Goal: Information Seeking & Learning: Learn about a topic

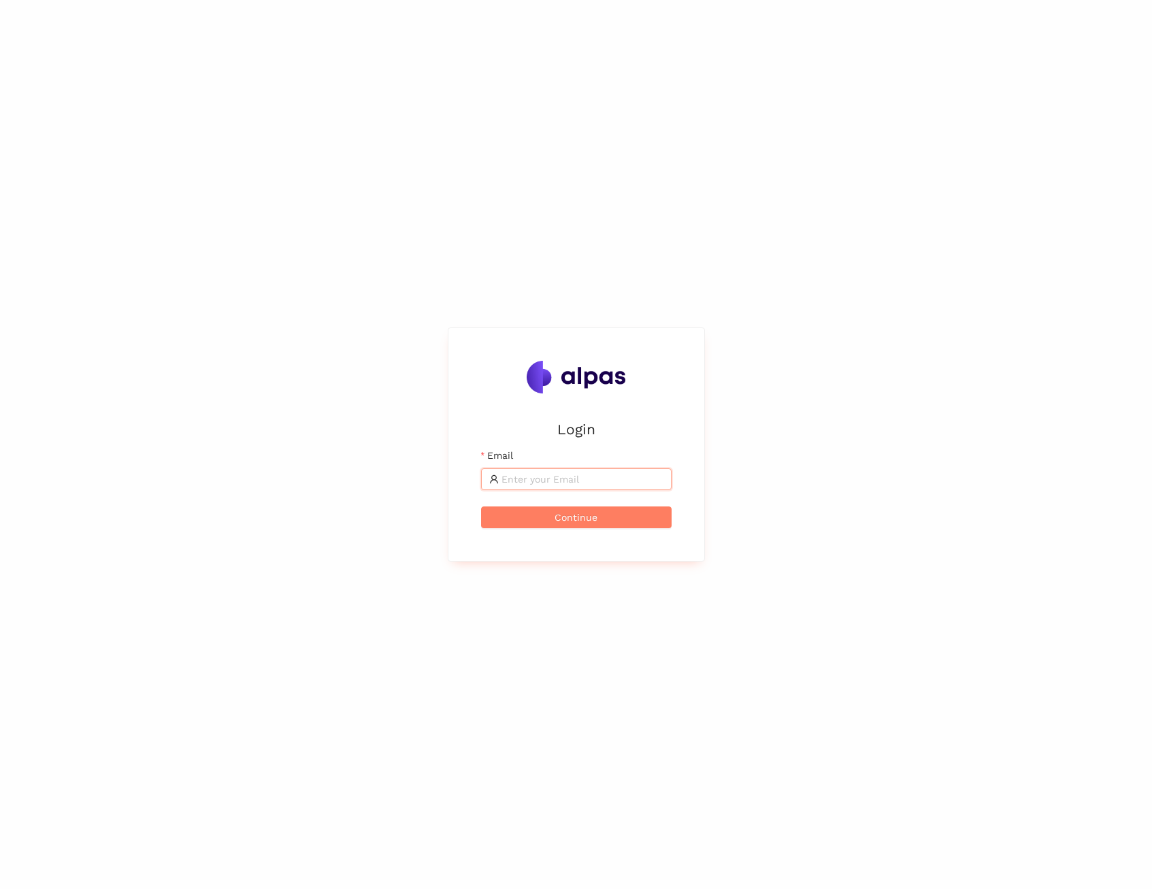
click at [547, 472] on input "Email" at bounding box center [583, 479] width 162 height 15
type input "[EMAIL_ADDRESS]"
click at [595, 518] on span "Continue" at bounding box center [576, 517] width 43 height 15
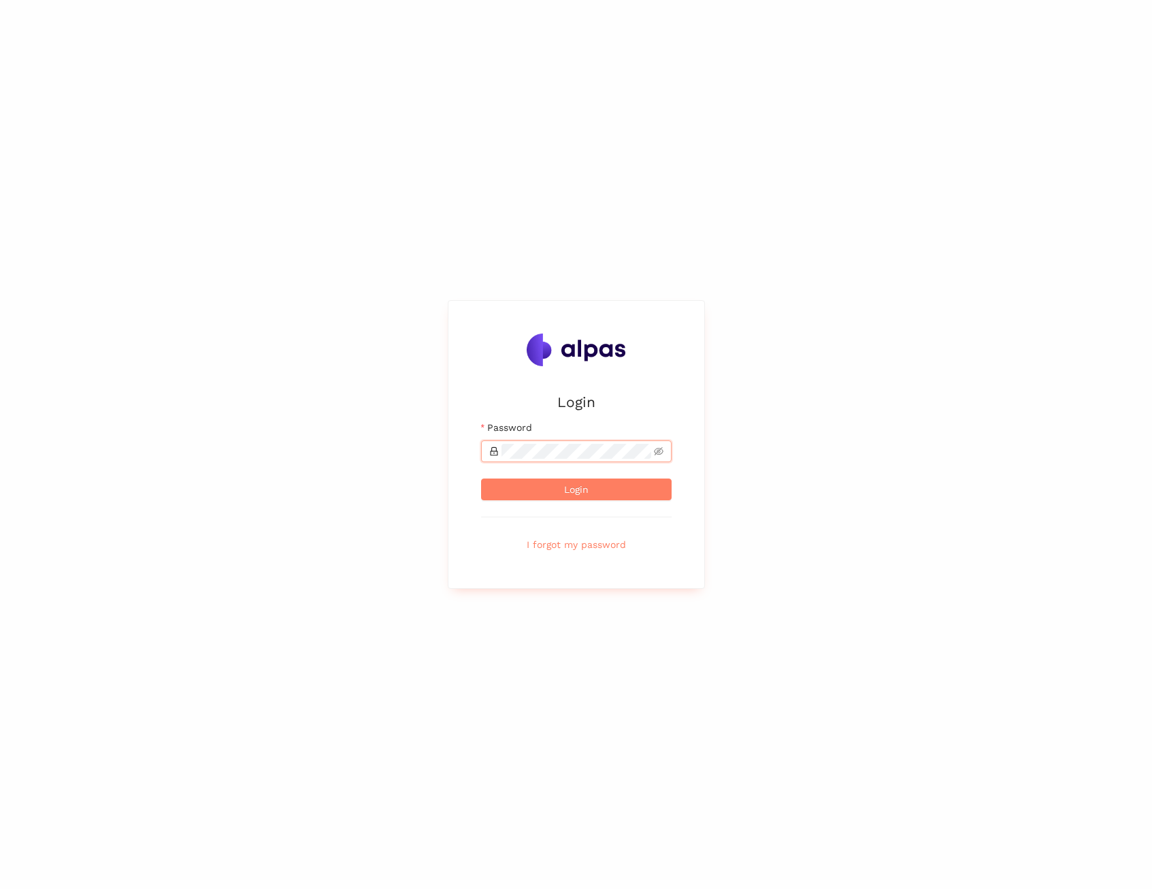
click at [481, 479] on button "Login" at bounding box center [576, 490] width 191 height 22
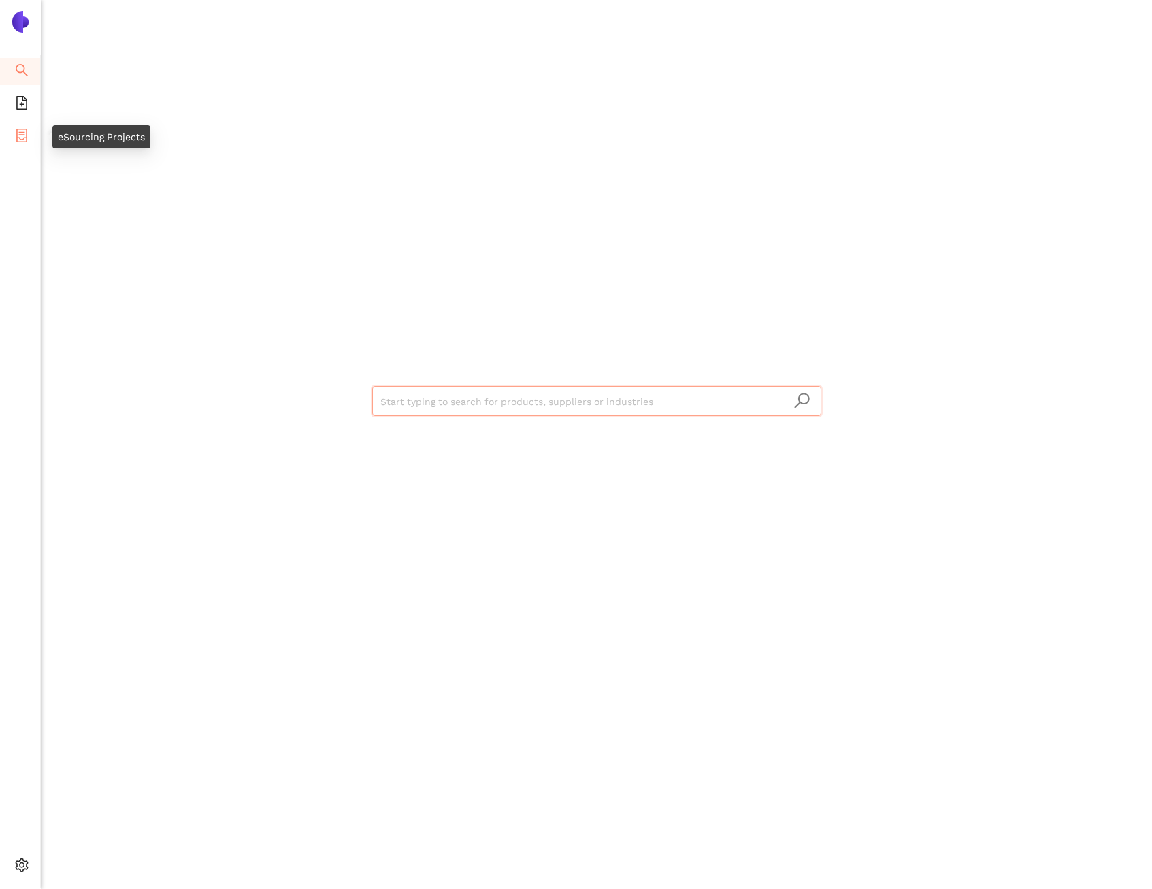
click at [10, 140] on li "eSourcing Projects" at bounding box center [20, 136] width 40 height 27
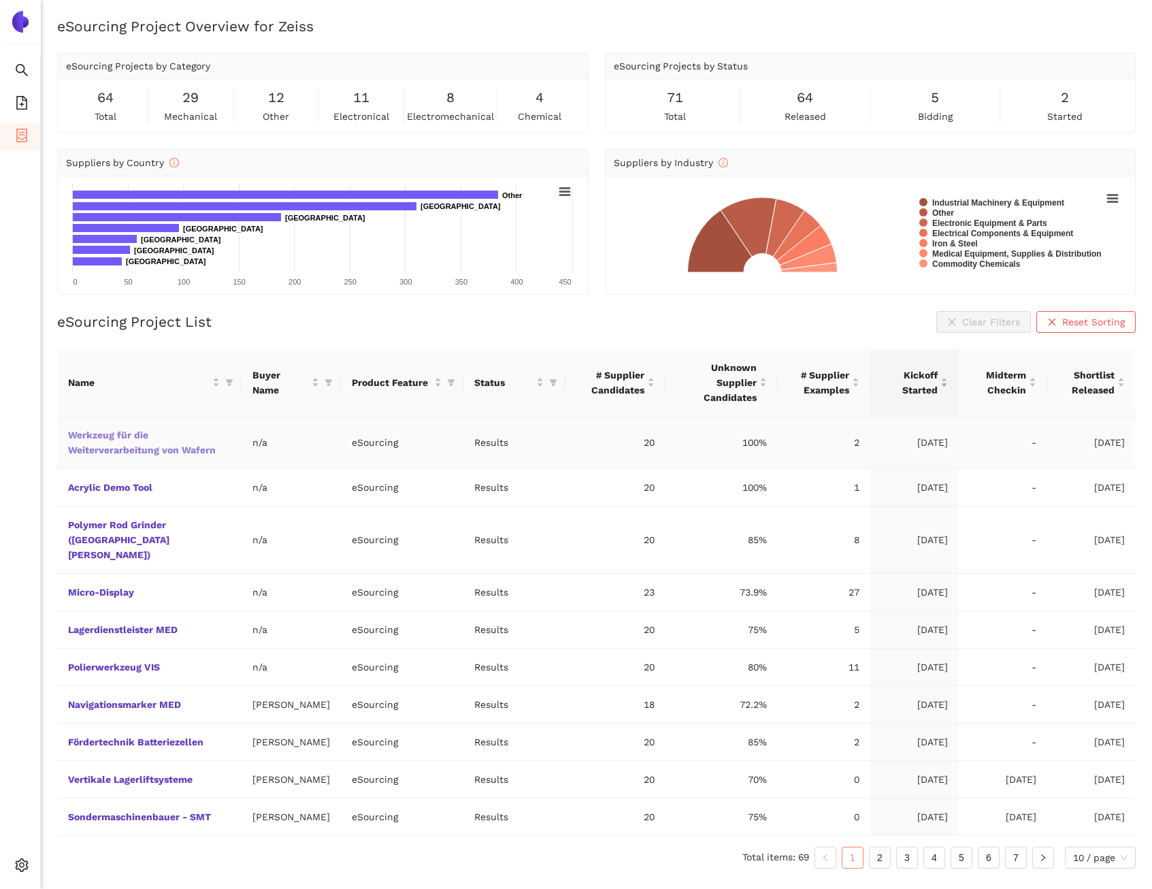
click at [0, 0] on link "Werkzeug für die Weiterverarbeitung von Wafern" at bounding box center [0, 0] width 0 height 0
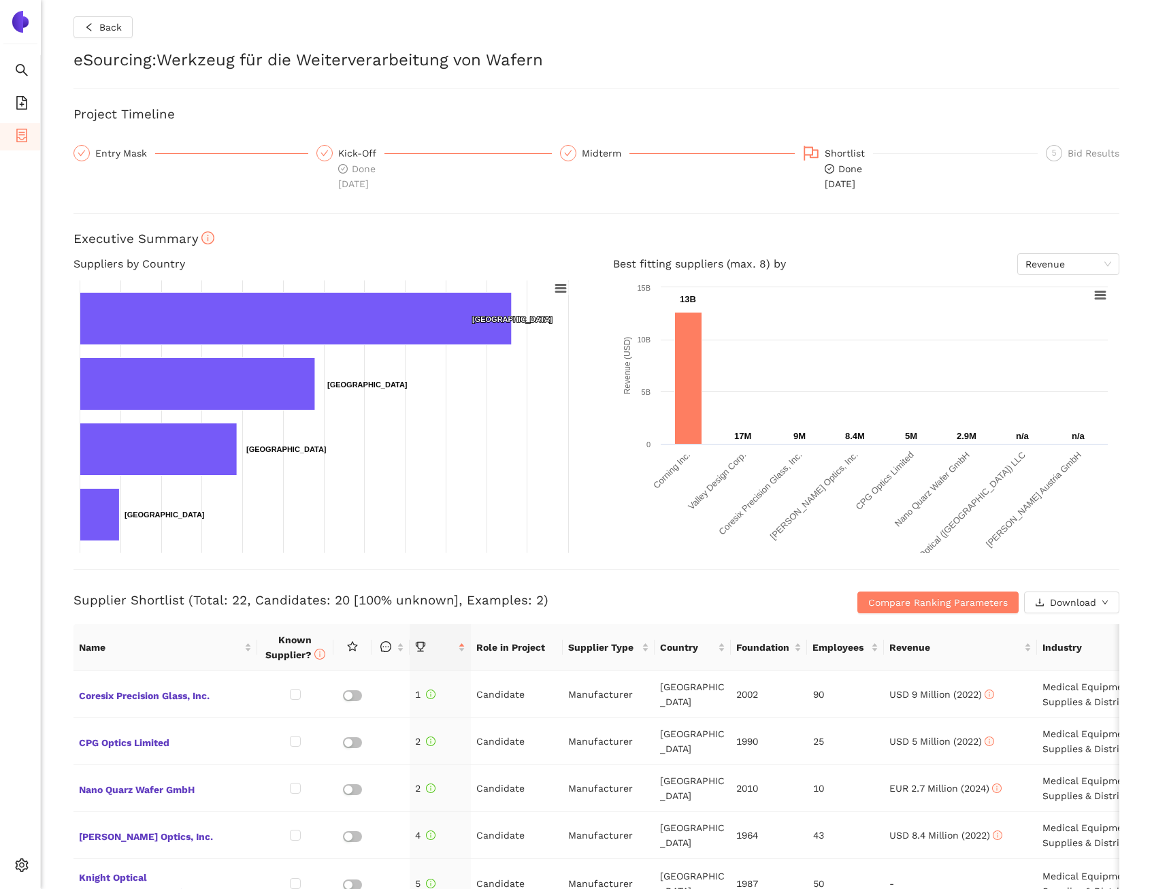
click at [124, 155] on div "Entry Mask" at bounding box center [125, 153] width 60 height 16
click at [122, 154] on div "Entry Mask" at bounding box center [125, 153] width 60 height 16
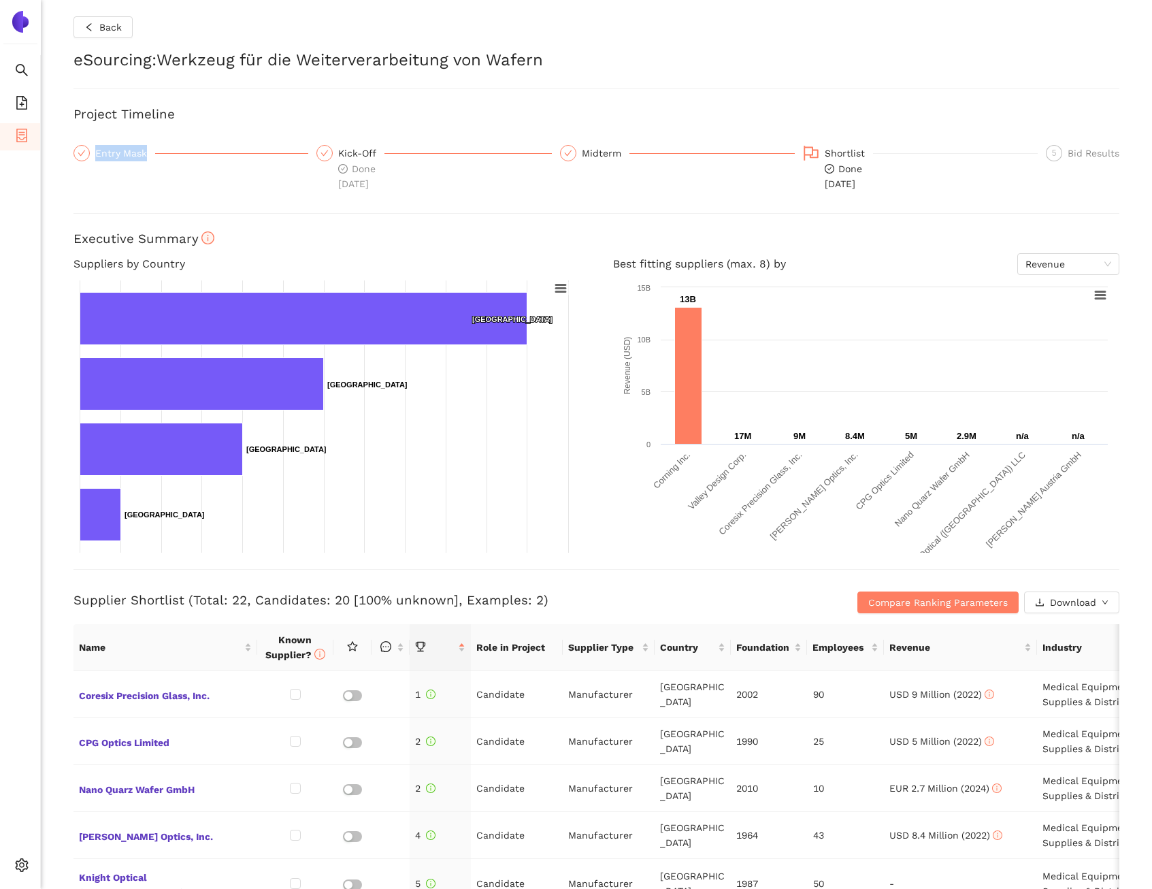
click at [122, 154] on div "Entry Mask" at bounding box center [125, 153] width 60 height 16
click at [132, 174] on div "Entry Mask" at bounding box center [191, 168] width 235 height 46
click at [118, 150] on div "Entry Mask" at bounding box center [125, 153] width 60 height 16
click at [99, 21] on span "Back" at bounding box center [110, 27] width 22 height 15
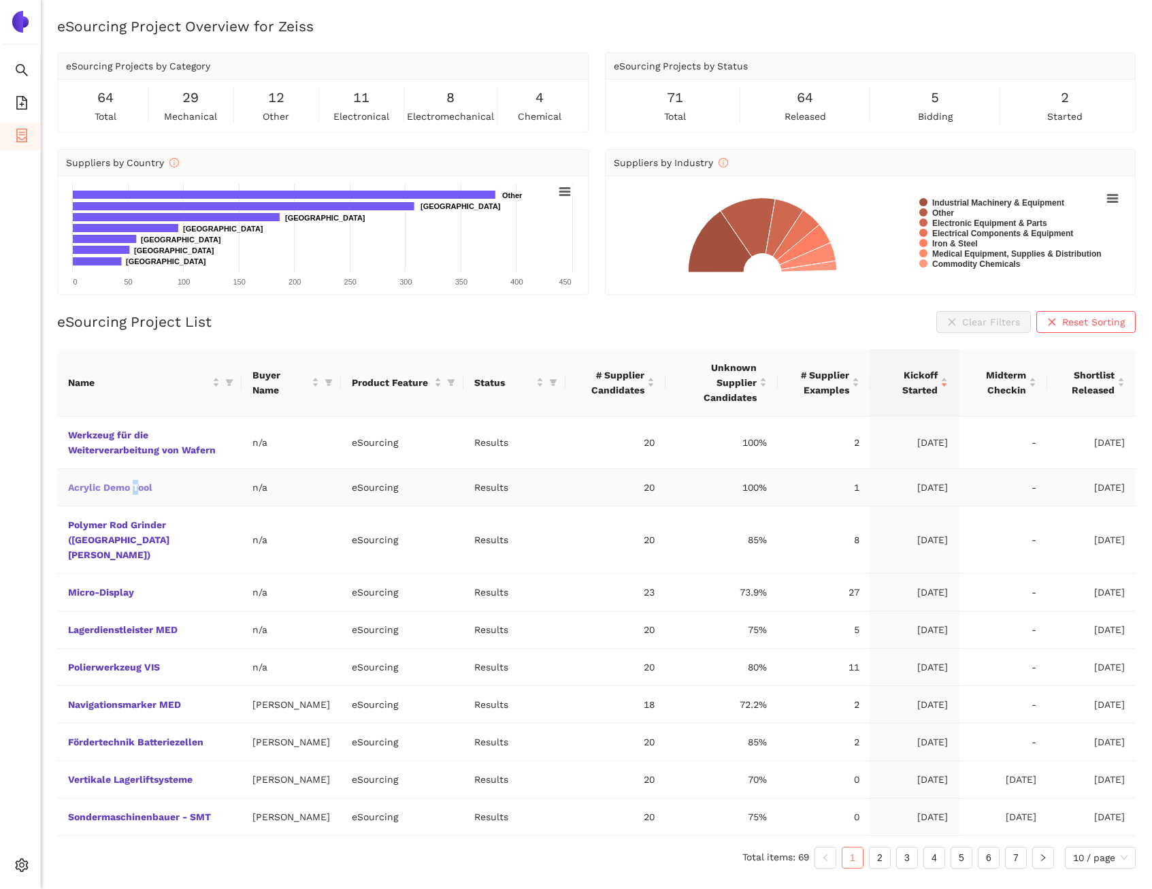
click at [0, 0] on link "Acrylic Demo Tool" at bounding box center [0, 0] width 0 height 0
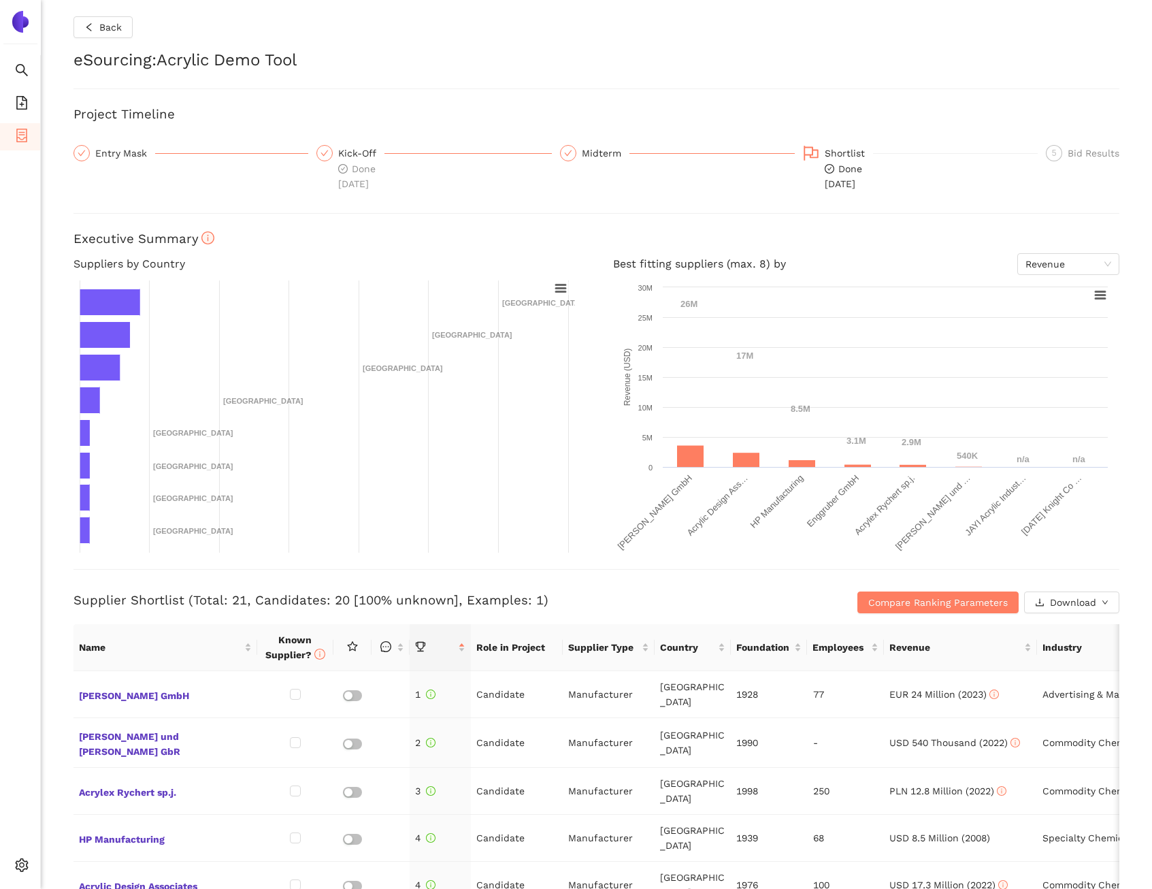
click at [118, 153] on div "Entry Mask" at bounding box center [125, 153] width 60 height 16
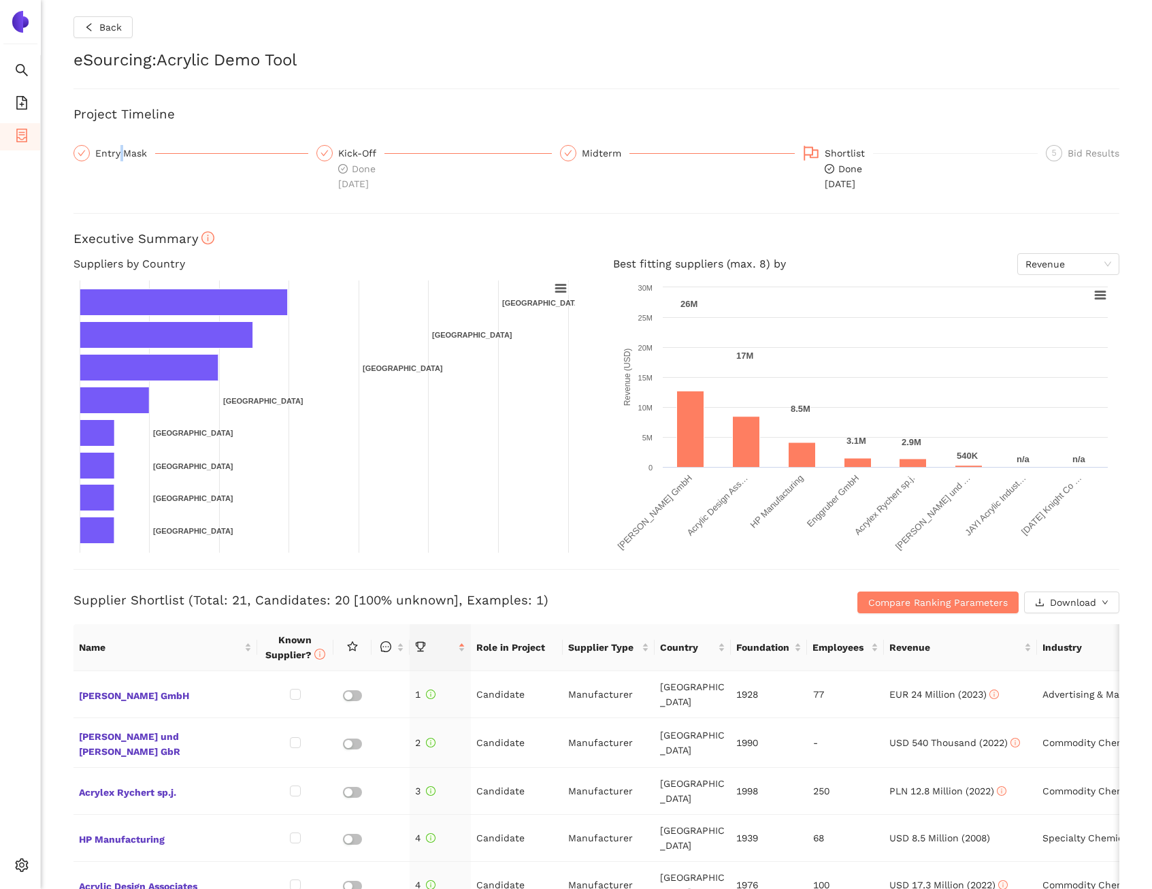
click at [118, 153] on div "Entry Mask" at bounding box center [125, 153] width 60 height 16
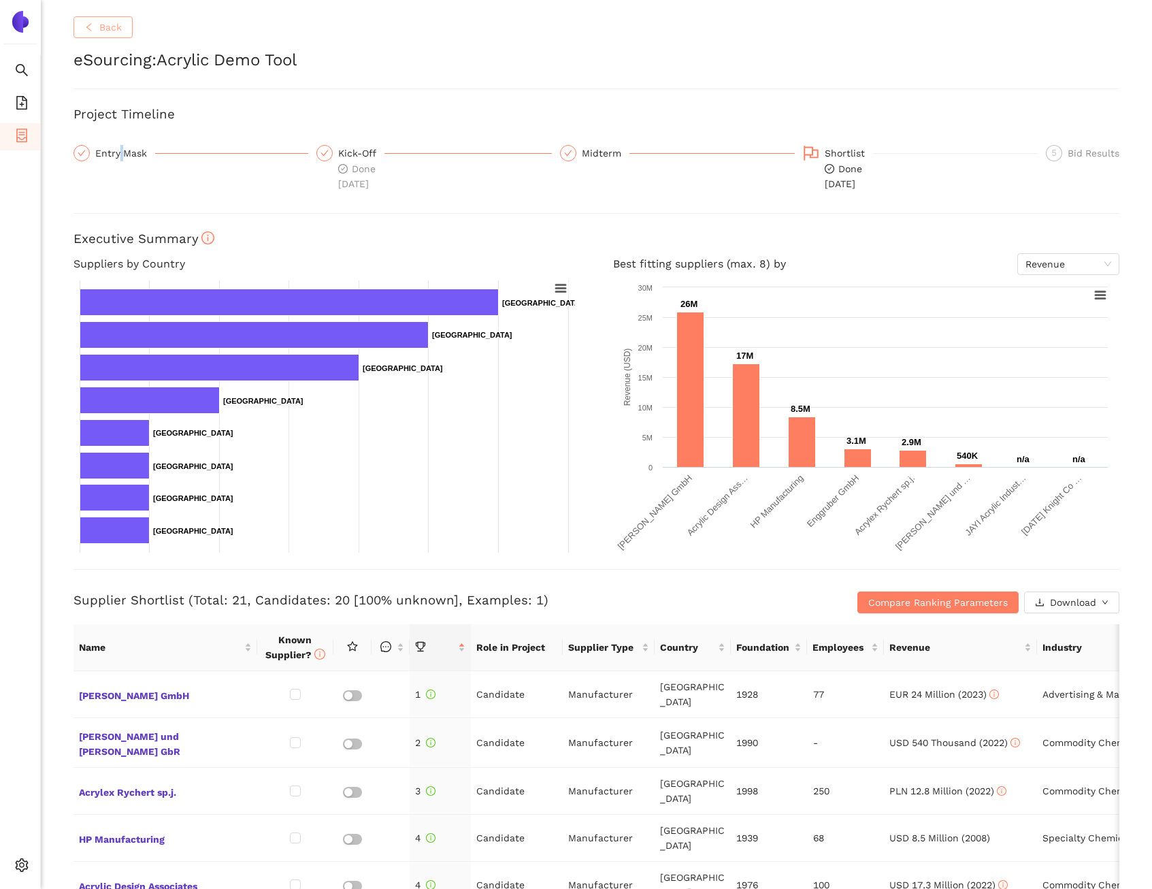
click at [118, 29] on span "Back" at bounding box center [110, 27] width 22 height 15
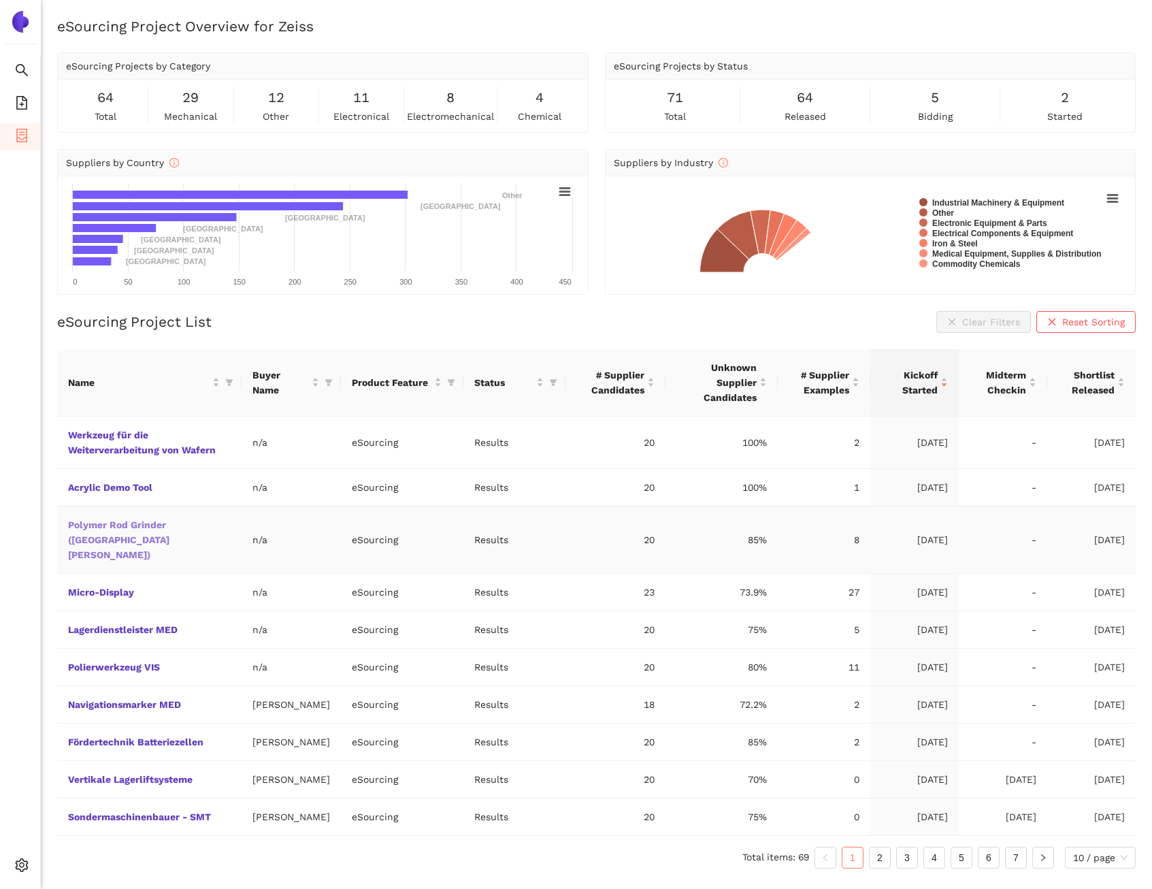
click at [0, 0] on link "Polymer Rod Grinder ([GEOGRAPHIC_DATA][PERSON_NAME])" at bounding box center [0, 0] width 0 height 0
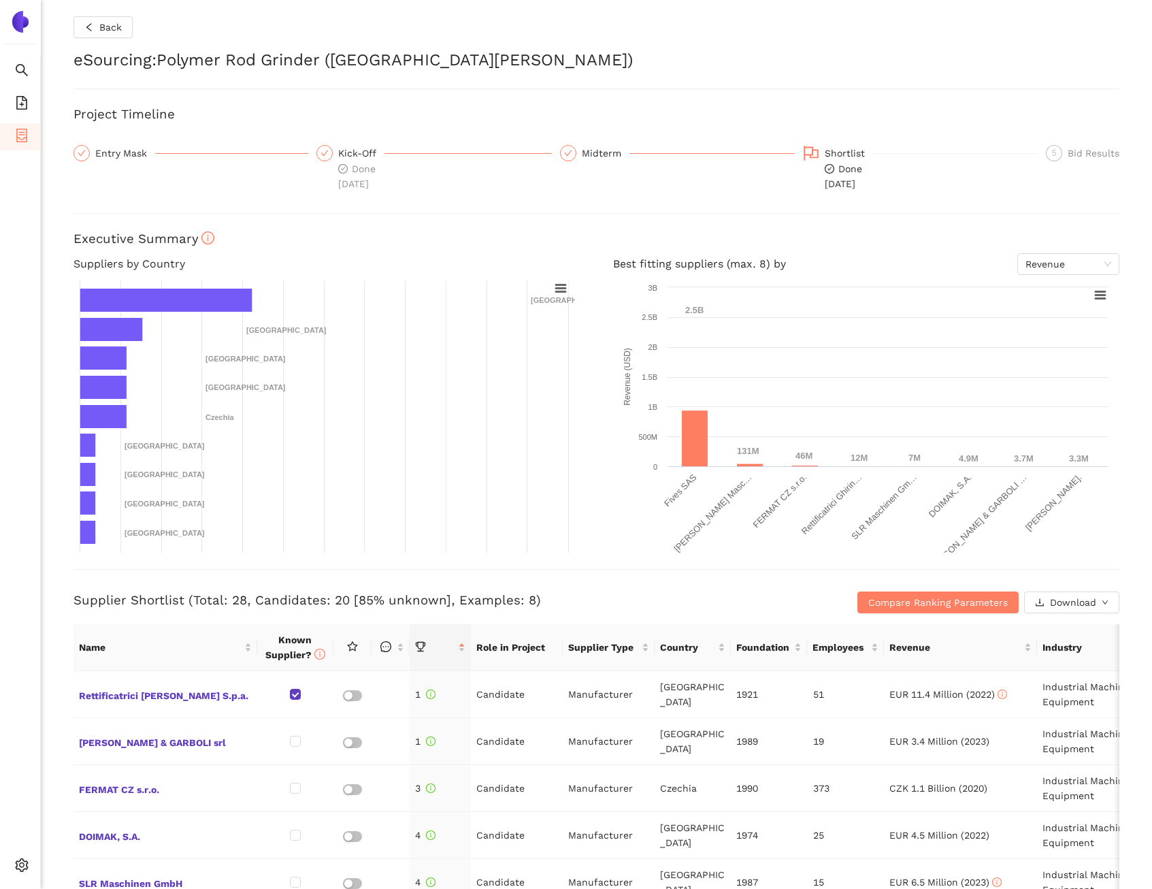
click at [129, 157] on div "Entry Mask" at bounding box center [125, 153] width 60 height 16
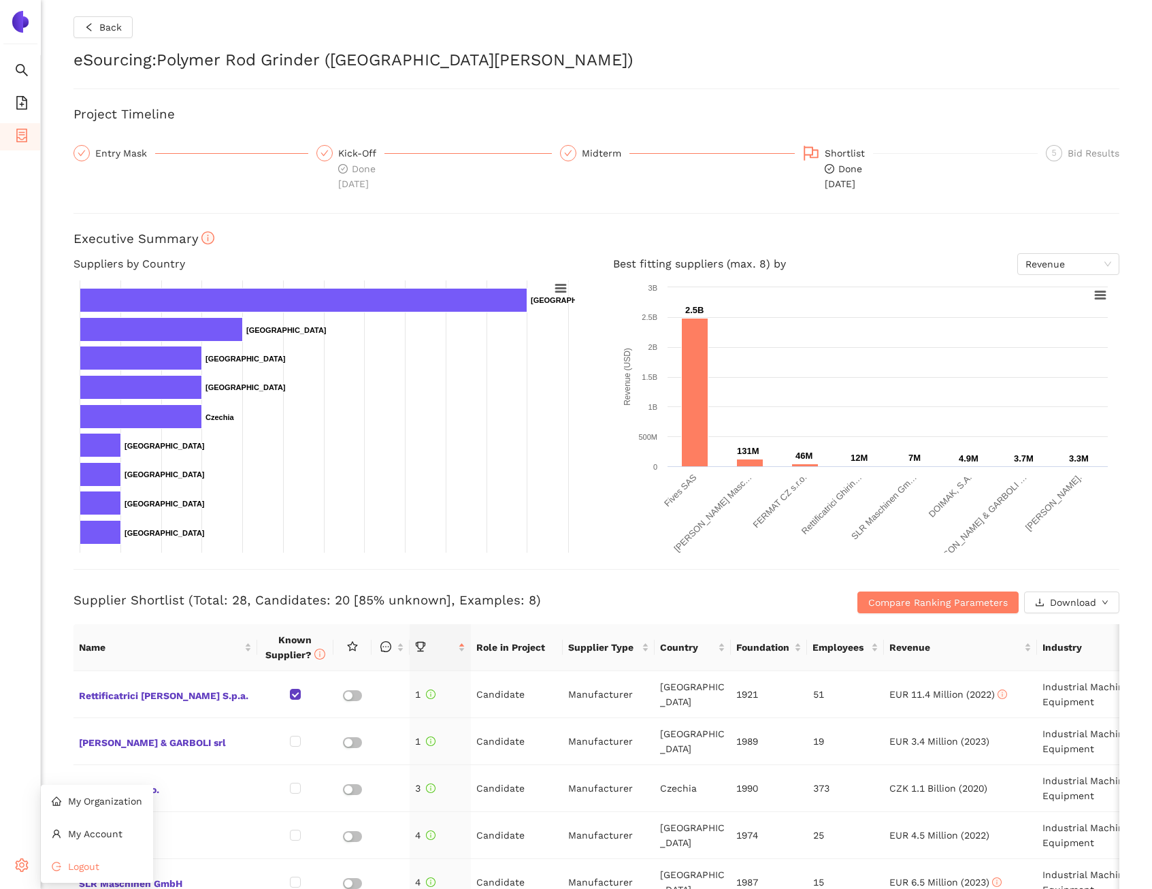
click at [54, 864] on icon "logout" at bounding box center [57, 867] width 10 height 10
